Goal: Contribute content

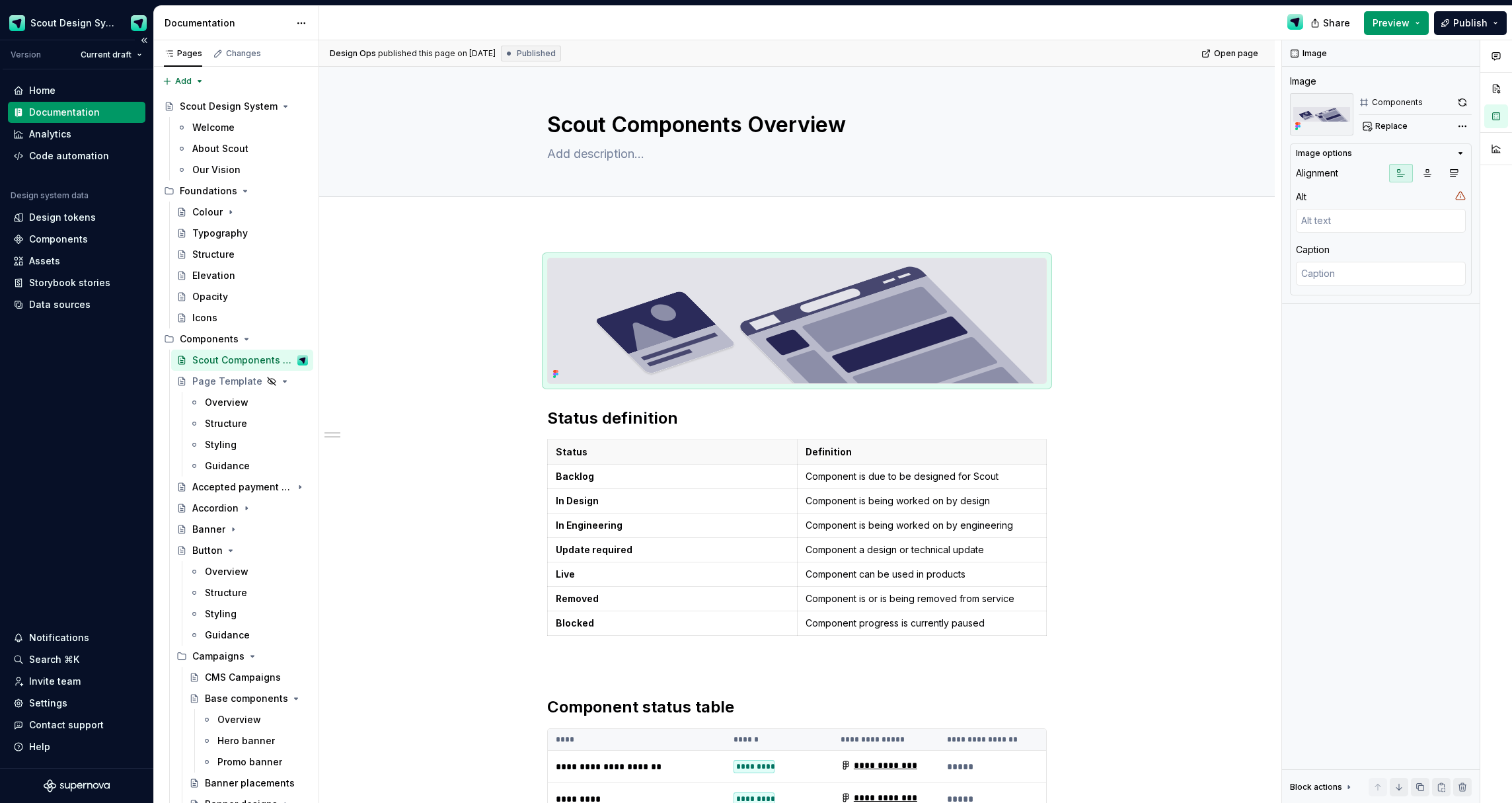
click at [57, 115] on div "Documentation" at bounding box center [64, 112] width 70 height 13
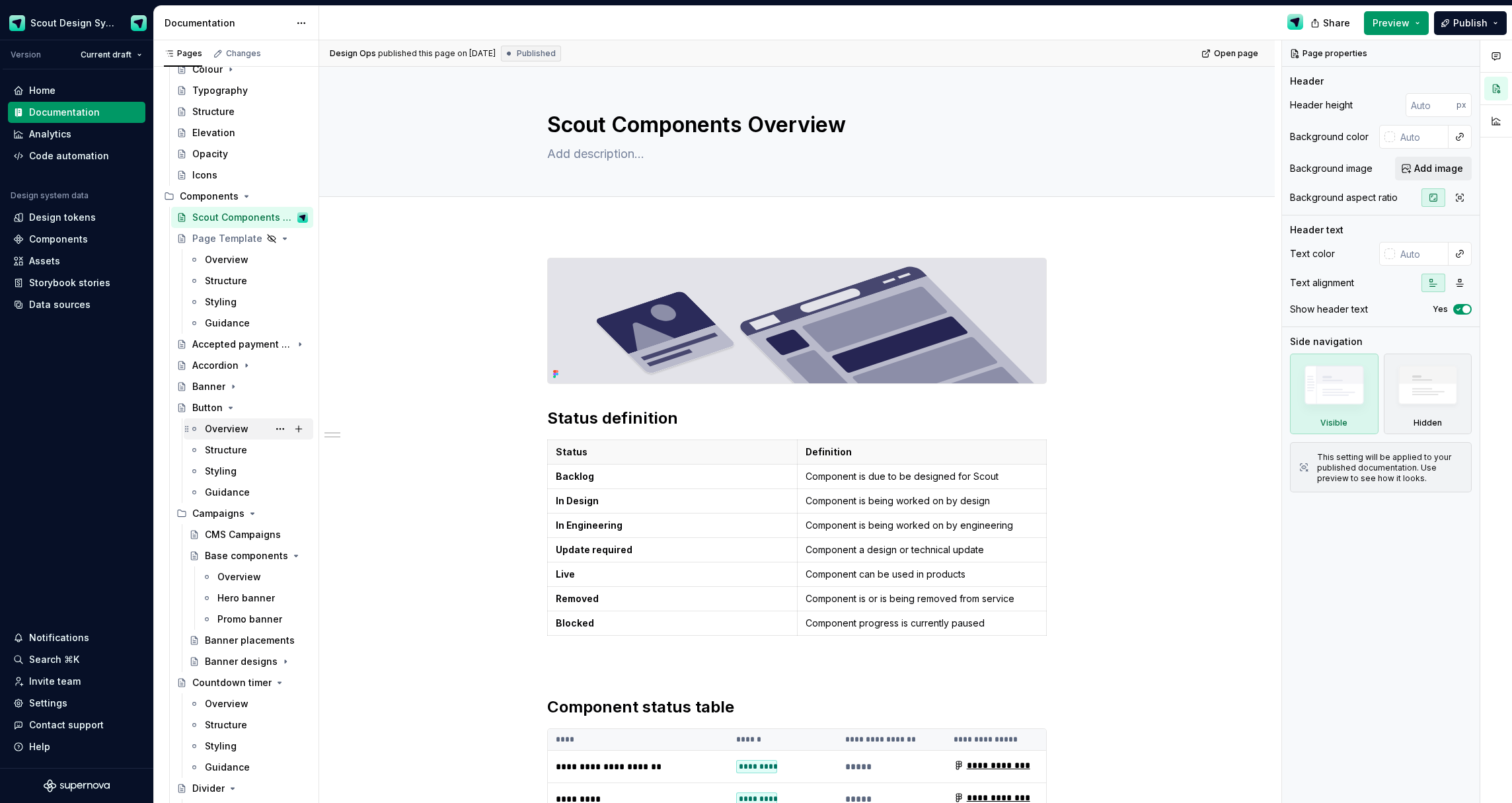
scroll to position [159, 0]
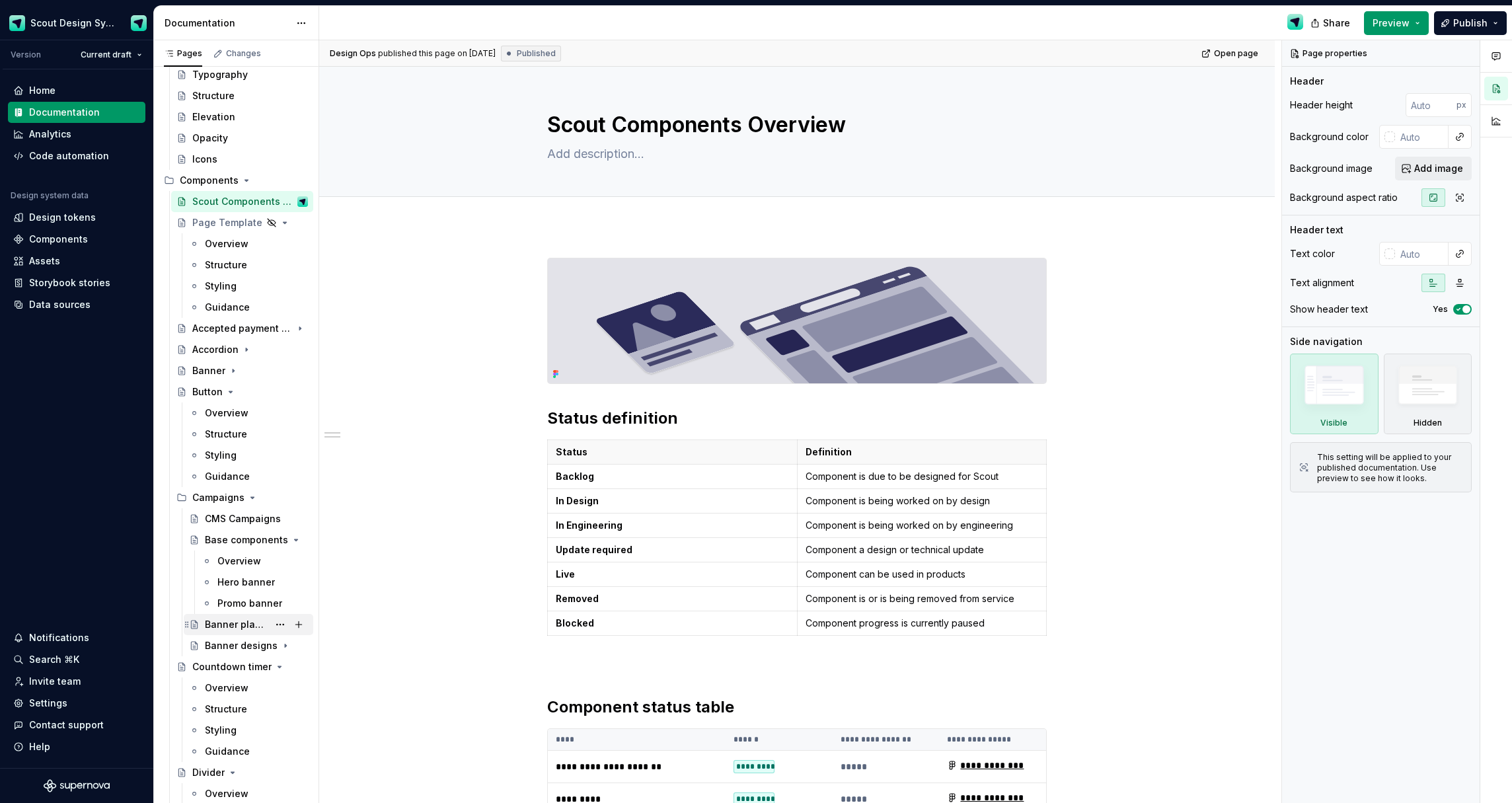
click at [242, 622] on div "Banner placements" at bounding box center [236, 624] width 64 height 13
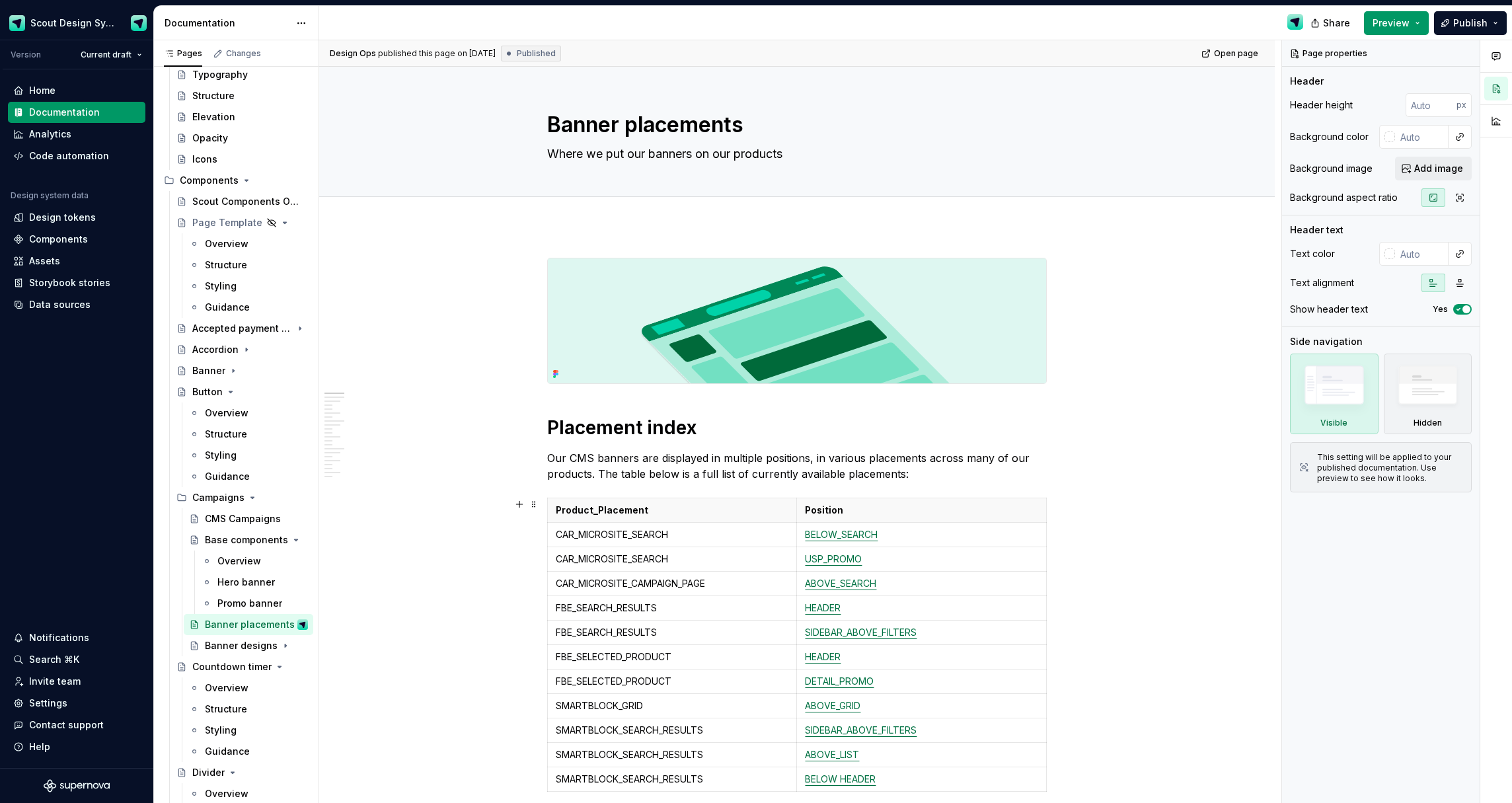
scroll to position [312, 0]
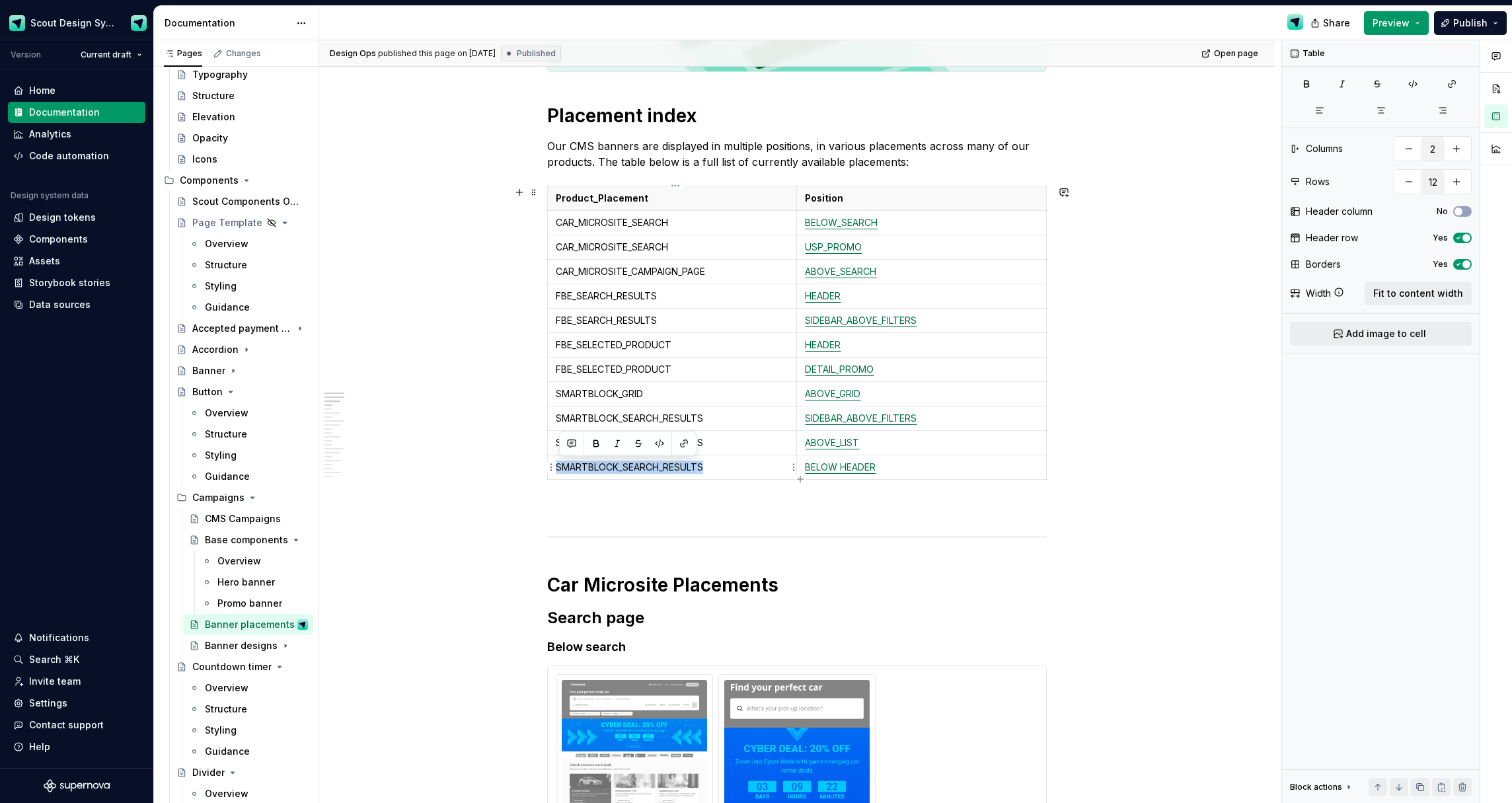
drag, startPoint x: 711, startPoint y: 464, endPoint x: 620, endPoint y: 456, distance: 91.4
click at [618, 457] on td "SMARTBLOCK_SEARCH_RESULTS" at bounding box center [672, 467] width 249 height 25
click at [676, 366] on p "FBE_SELECTED_PRODUCT" at bounding box center [672, 369] width 233 height 13
drag, startPoint x: 653, startPoint y: 368, endPoint x: 581, endPoint y: 367, distance: 72.0
click at [581, 367] on p "FBE_SELECTED_PRODUCT" at bounding box center [672, 369] width 233 height 13
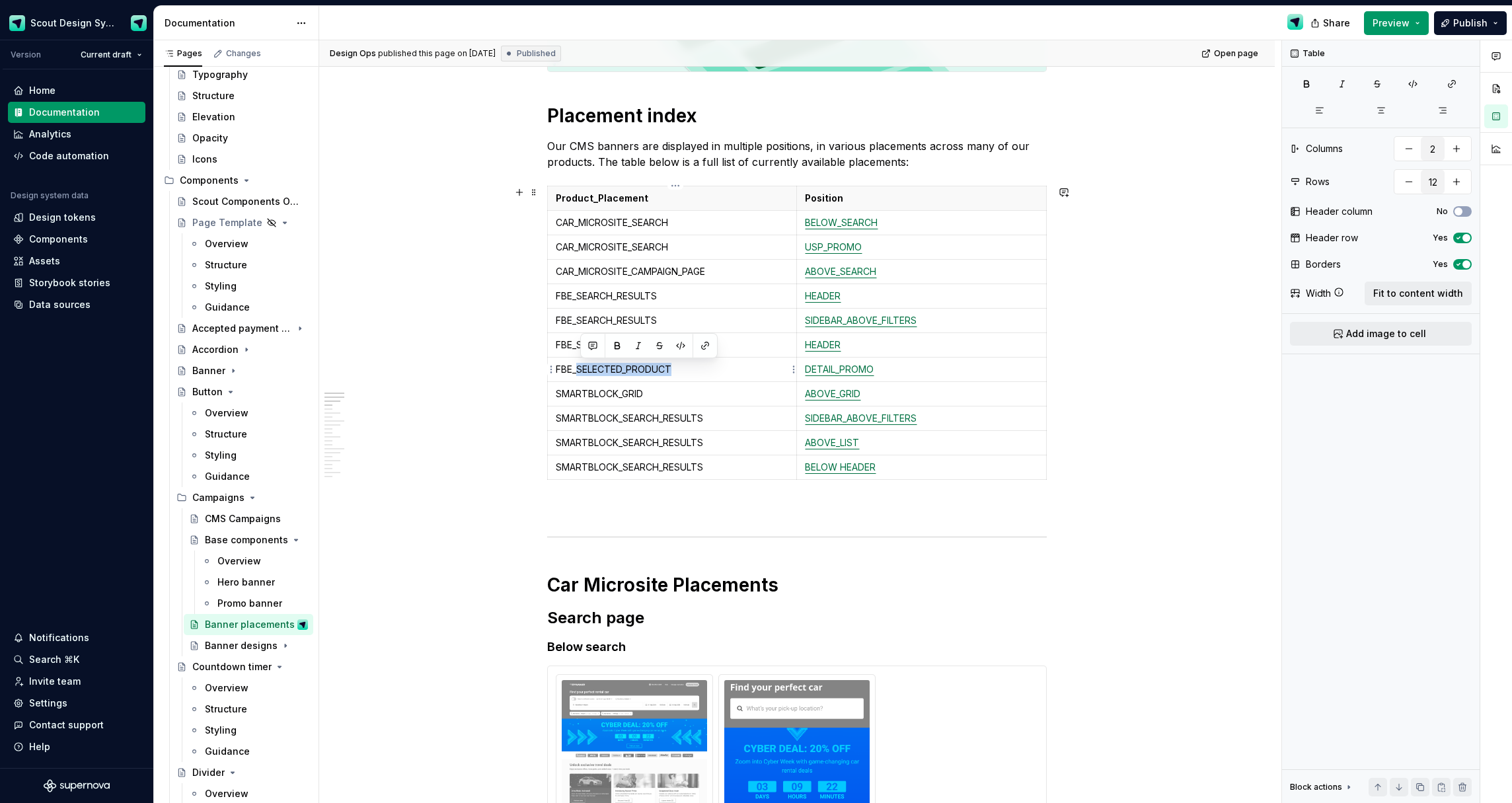
copy p "SELECTED_PRODUCT"
drag, startPoint x: 671, startPoint y: 462, endPoint x: 698, endPoint y: 465, distance: 27.2
click at [671, 462] on p "SMARTBLOCK_SEARCH_RESULTS" at bounding box center [672, 467] width 233 height 13
drag, startPoint x: 712, startPoint y: 467, endPoint x: 627, endPoint y: 463, distance: 85.1
click at [627, 463] on p "SMARTBLOCK_SEARCH_RESULTS" at bounding box center [672, 467] width 233 height 13
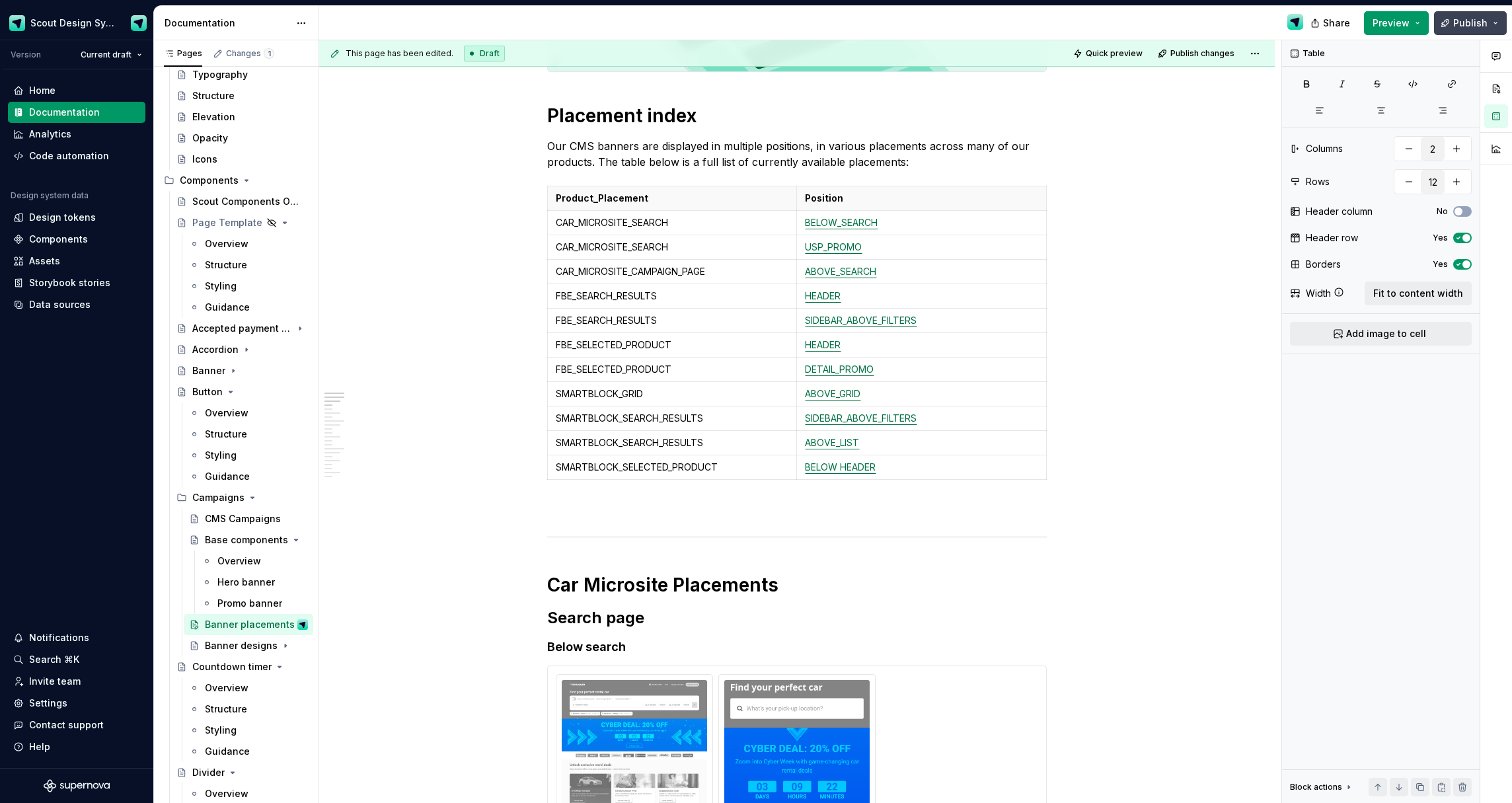
click at [1467, 26] on span "Publish" at bounding box center [1471, 23] width 35 height 13
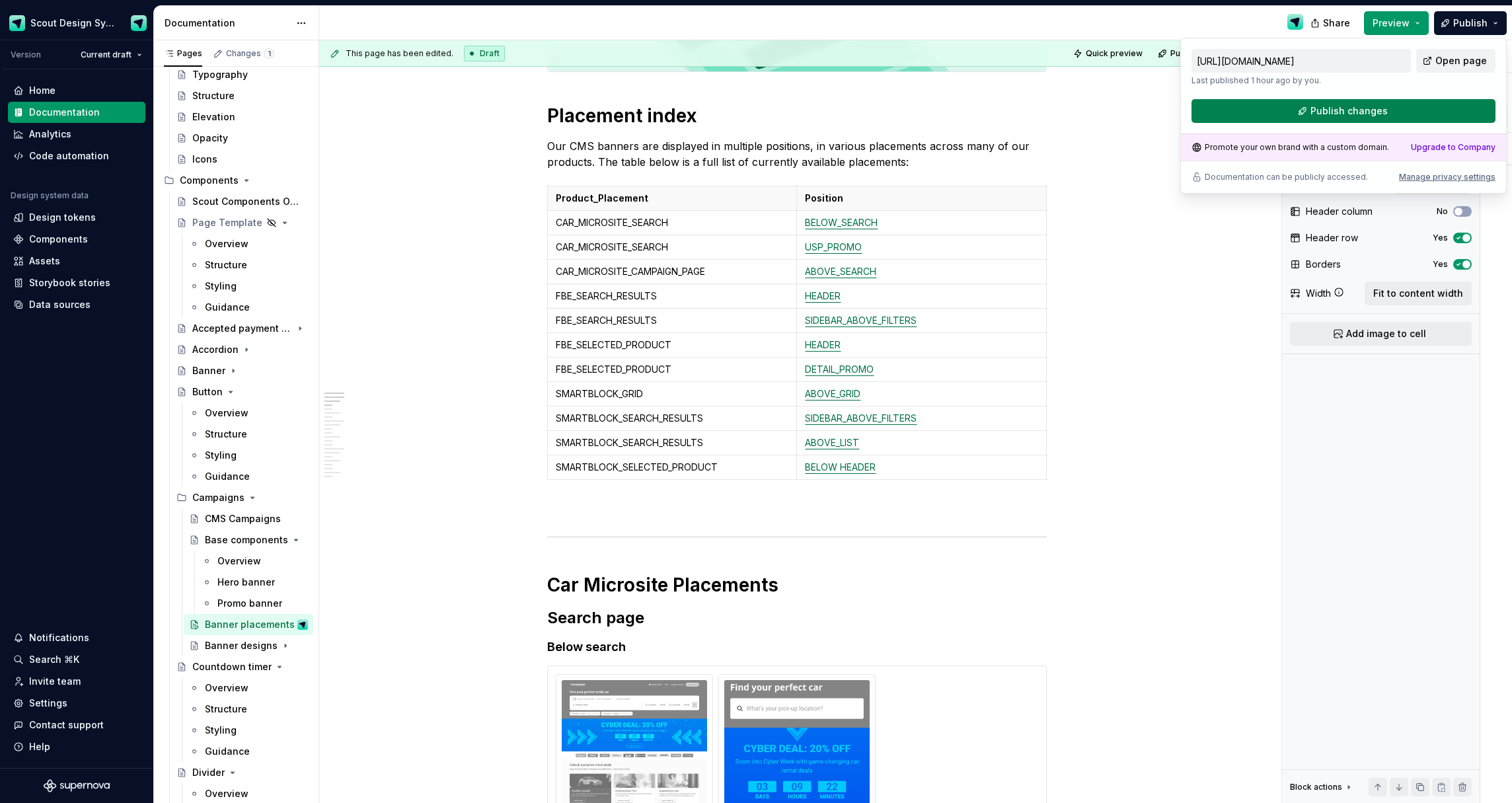
click at [1317, 114] on span "Publish changes" at bounding box center [1349, 111] width 77 height 13
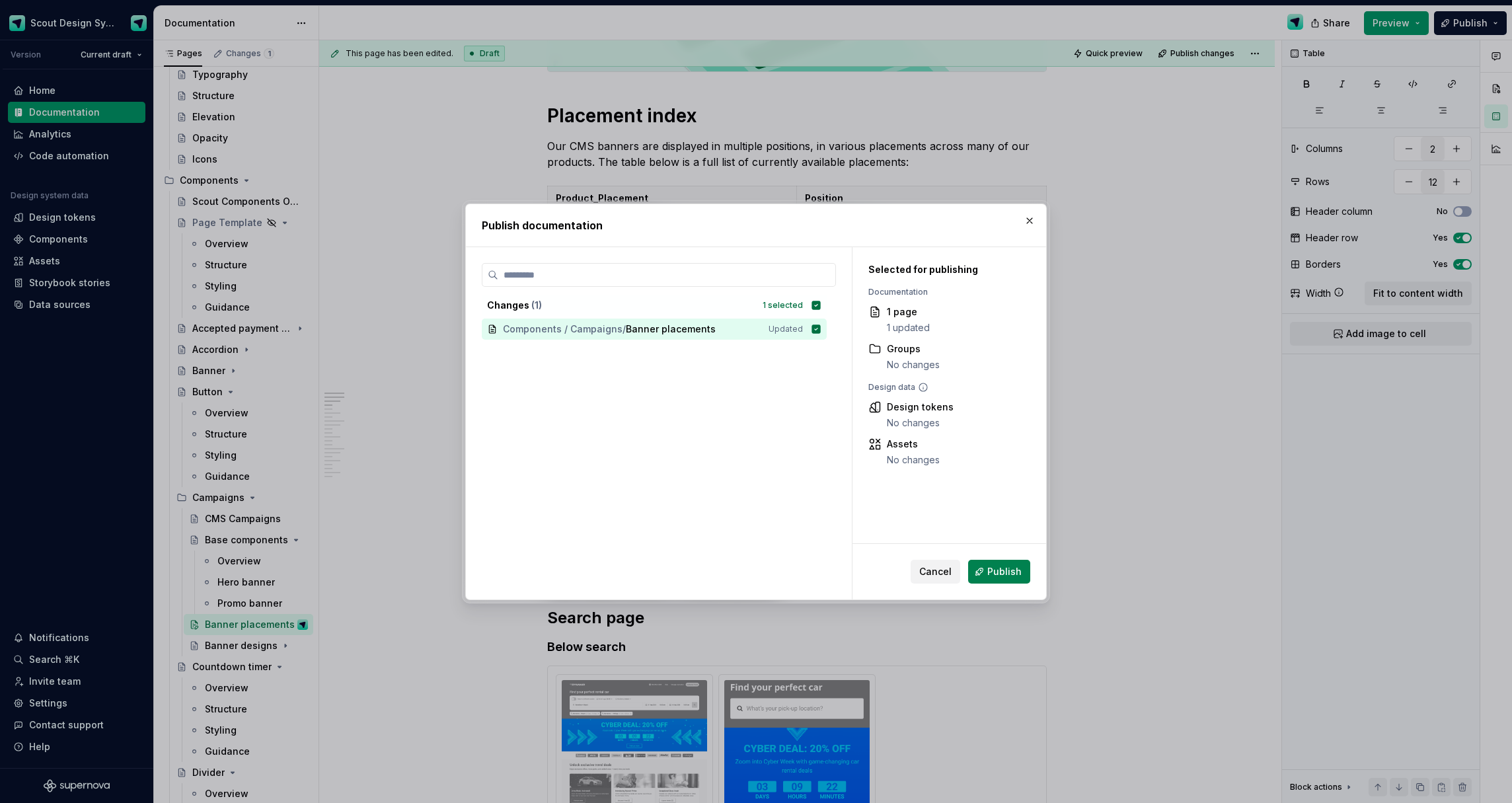
click at [1005, 569] on span "Publish" at bounding box center [1004, 572] width 35 height 13
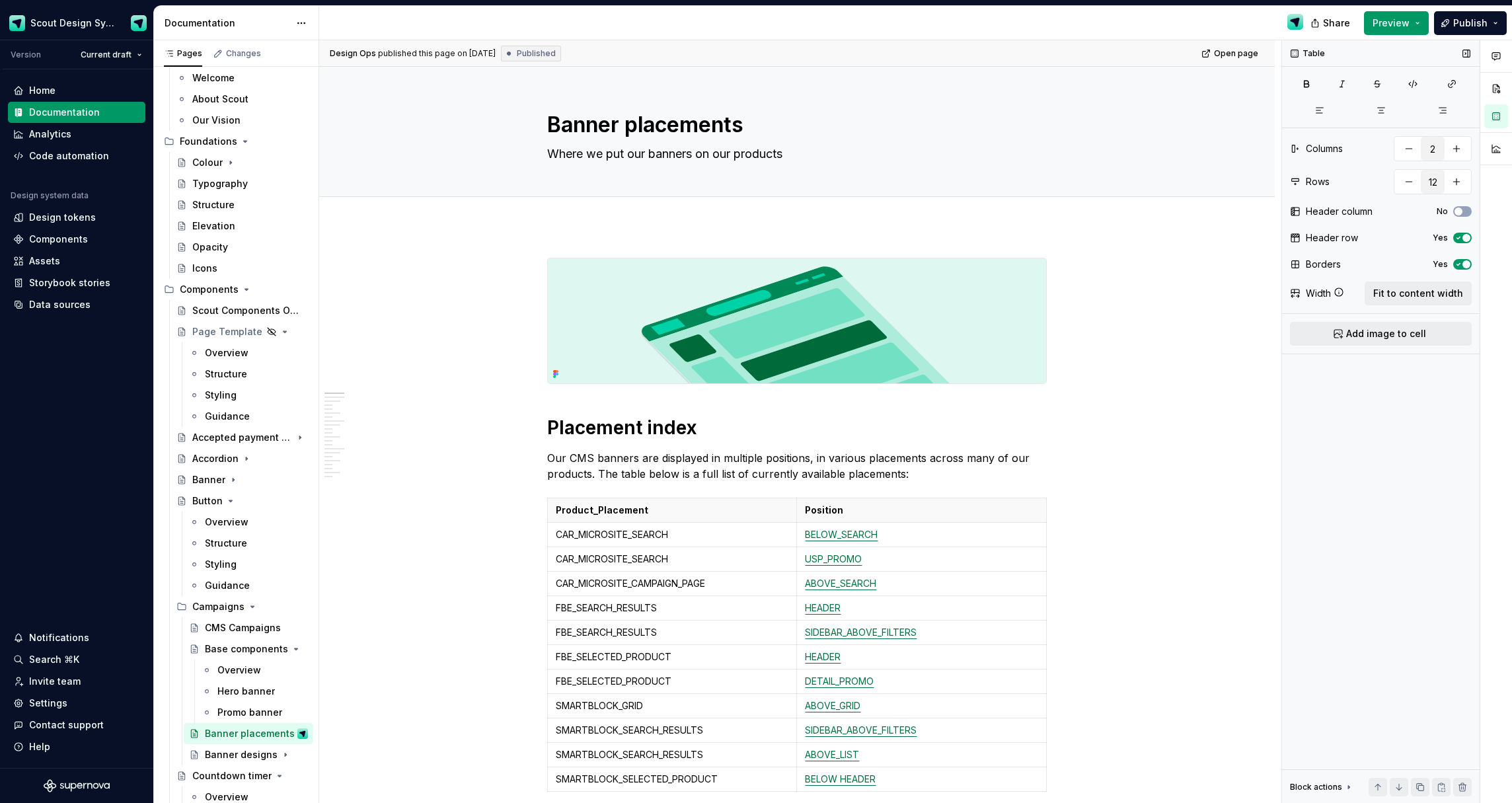
scroll to position [0, 0]
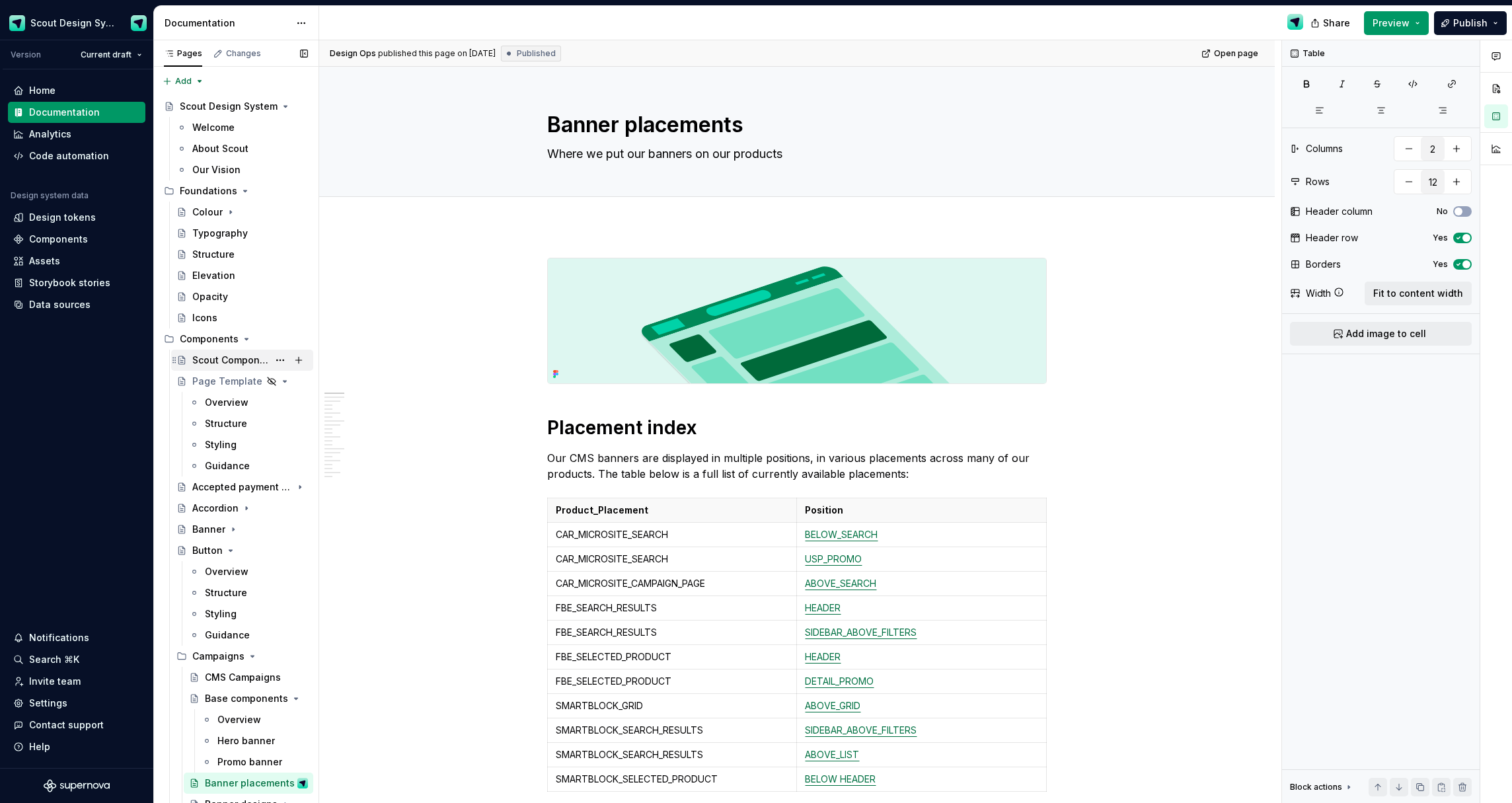
click at [227, 363] on div "Scout Components Overview" at bounding box center [231, 360] width 76 height 13
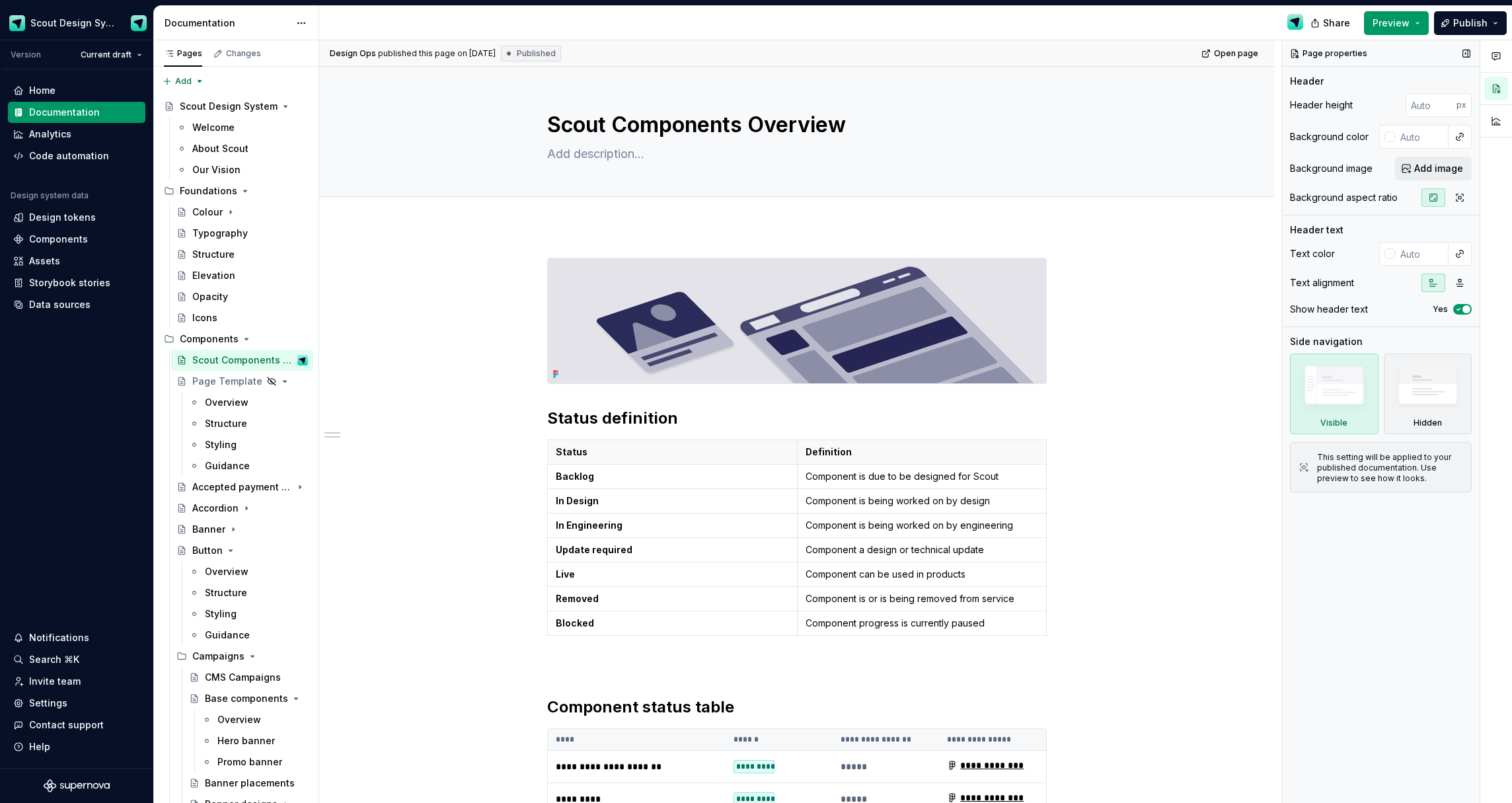
type textarea "*"
